Goal: Information Seeking & Learning: Learn about a topic

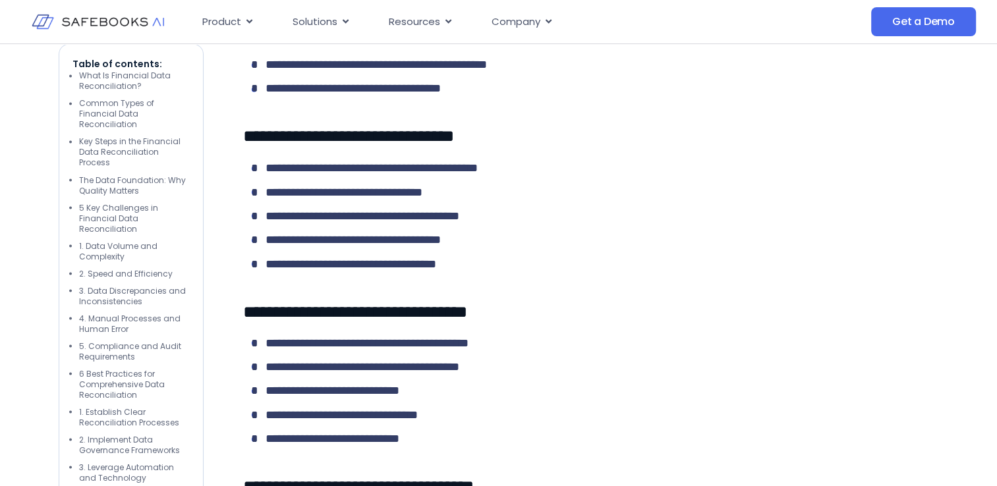
scroll to position [7318, 0]
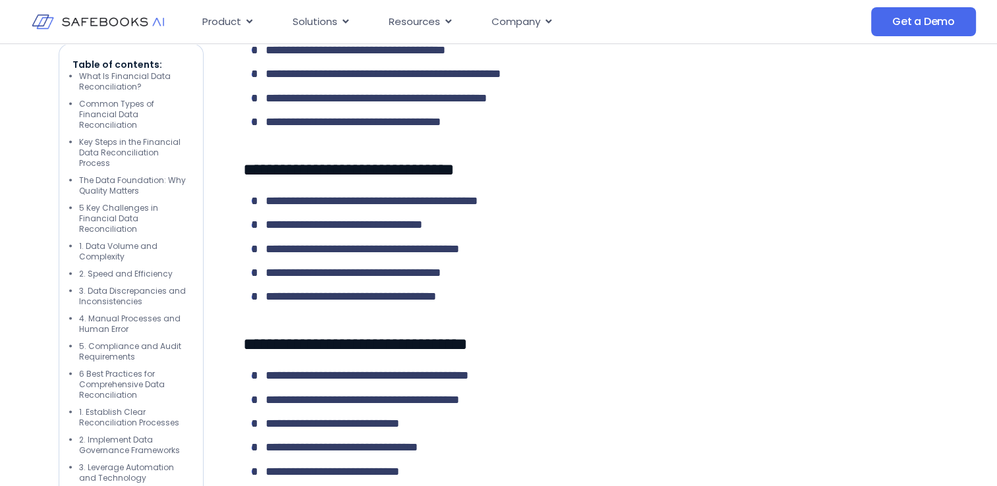
scroll to position [7512, 0]
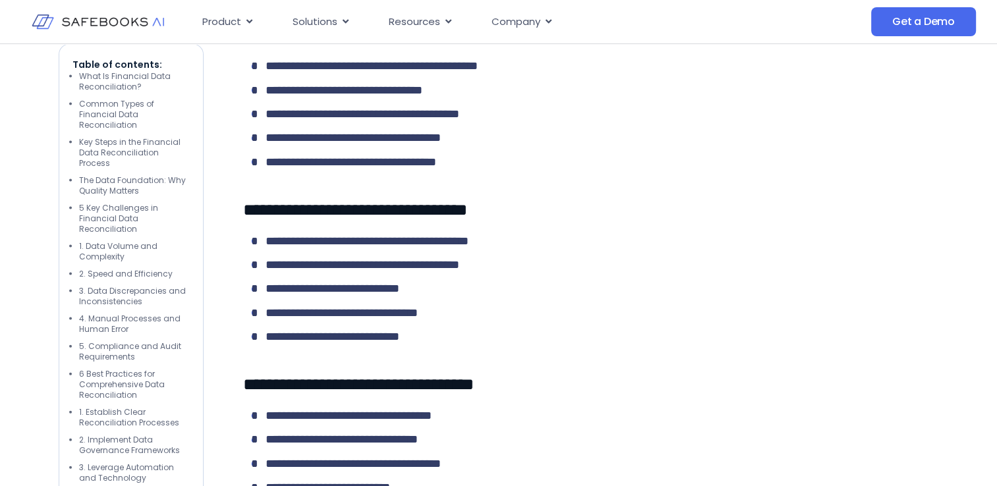
scroll to position [7776, 0]
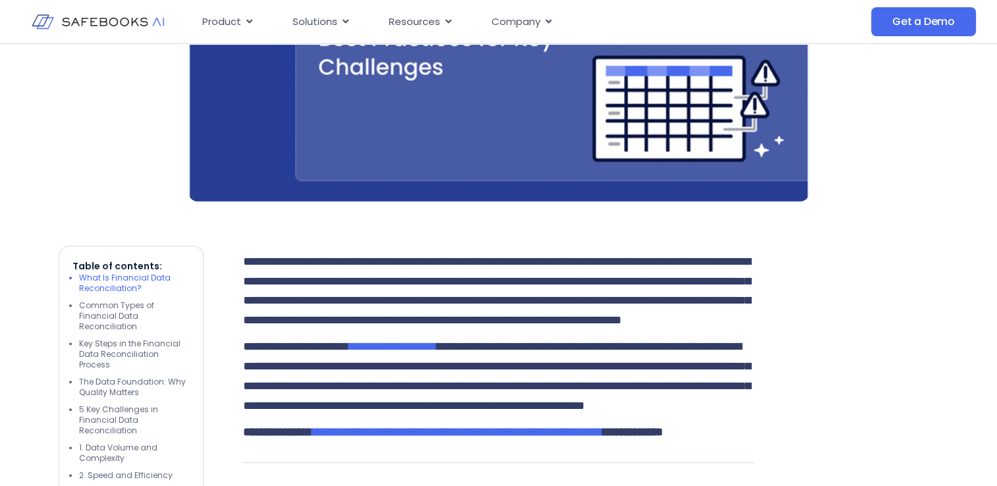
scroll to position [0, 0]
